Goal: Navigation & Orientation: Go to known website

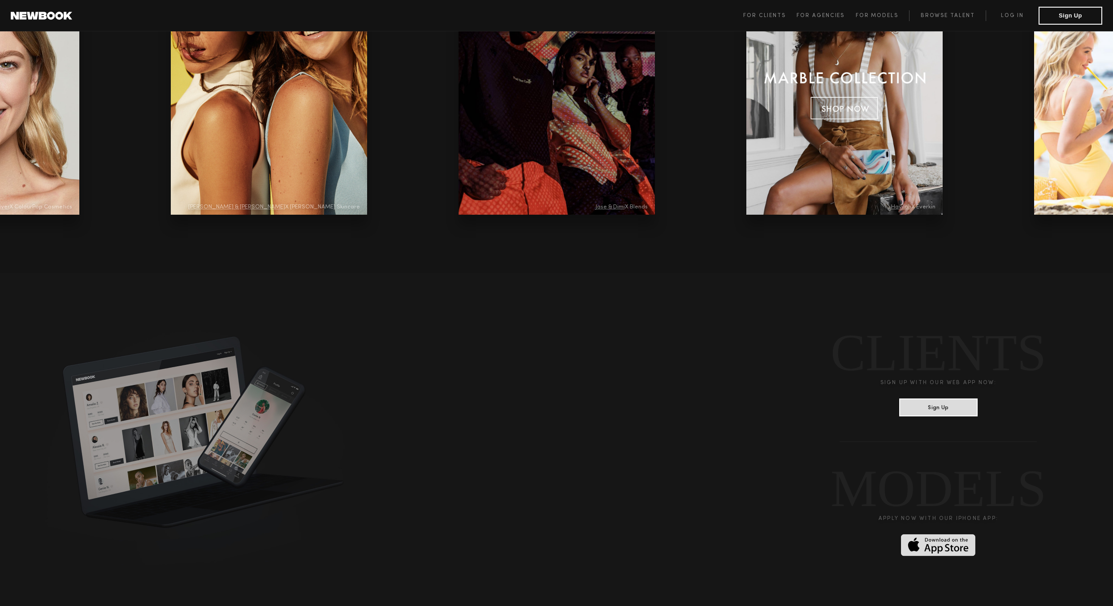
scroll to position [1938, 0]
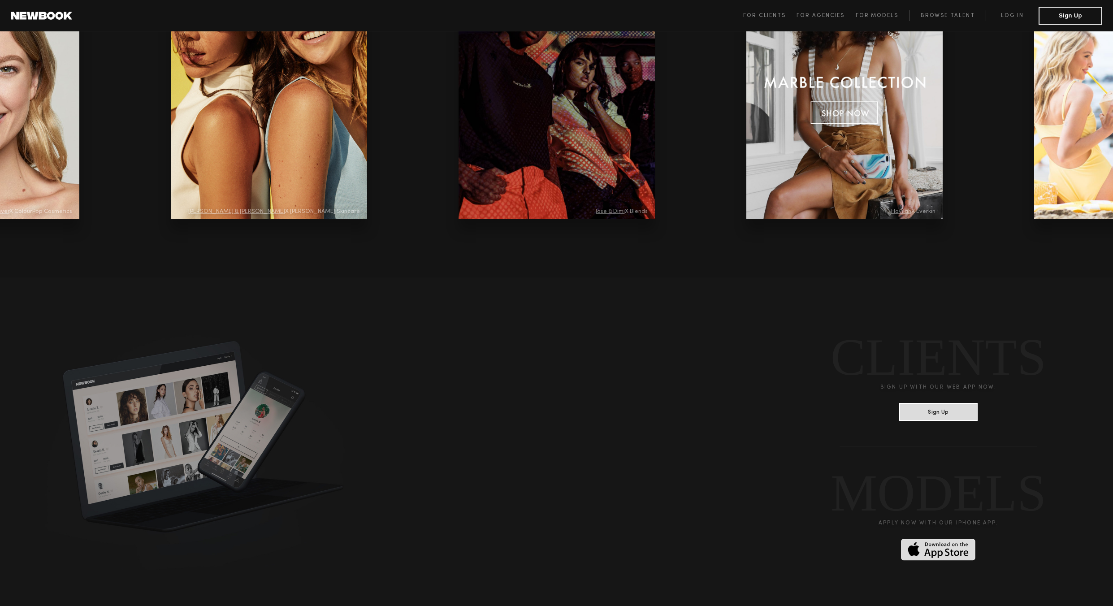
scroll to position [2207, 0]
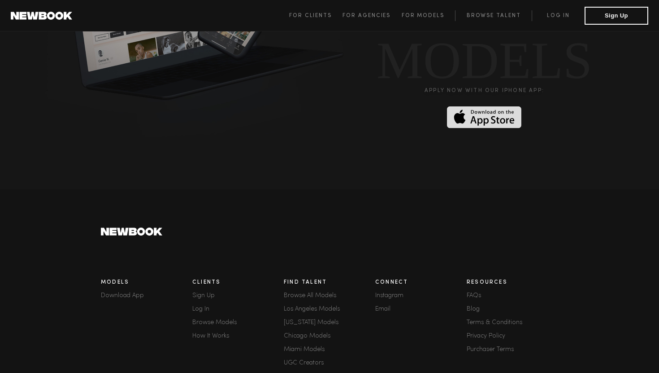
scroll to position [2438, 0]
